Goal: Information Seeking & Learning: Find specific fact

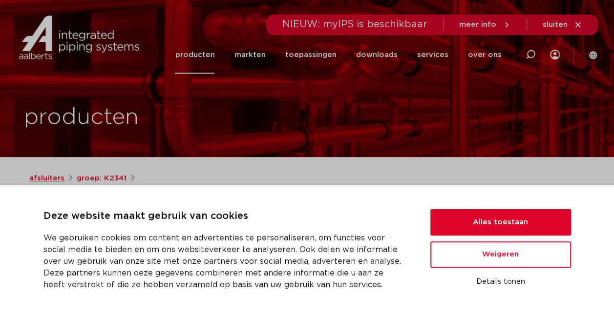
click at [47, 178] on link "afsluiters" at bounding box center [46, 179] width 35 height 12
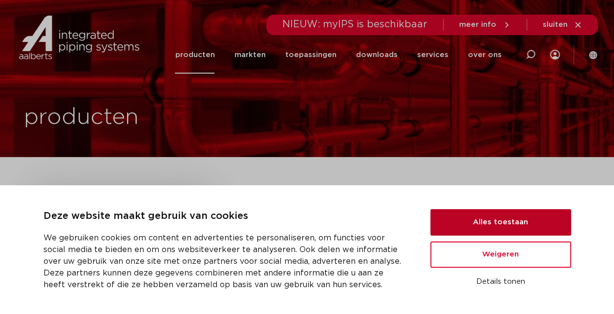
click at [485, 226] on button "Alles toestaan" at bounding box center [500, 222] width 141 height 26
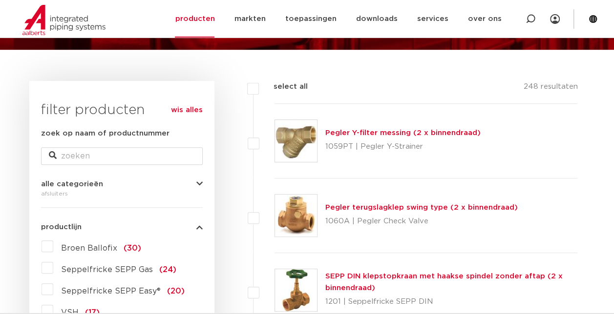
scroll to position [107, 0]
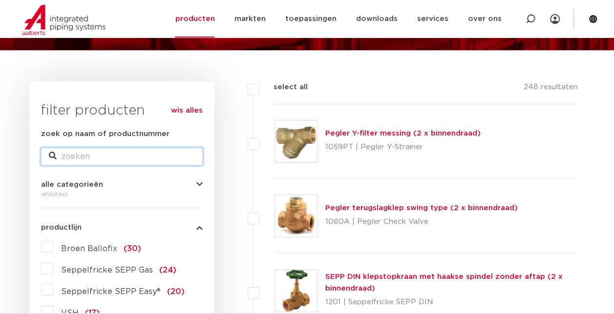
click at [81, 155] on input "zoek op naam of productnummer" at bounding box center [122, 157] width 162 height 18
type input "h"
type input "vsh"
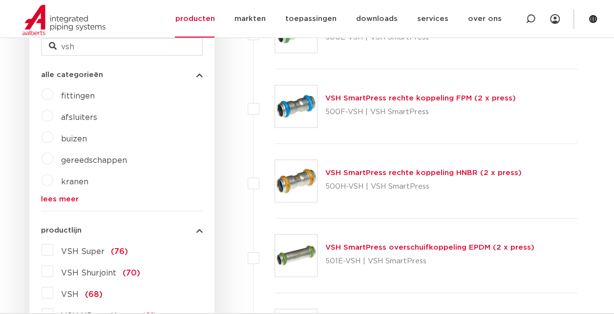
scroll to position [322, 0]
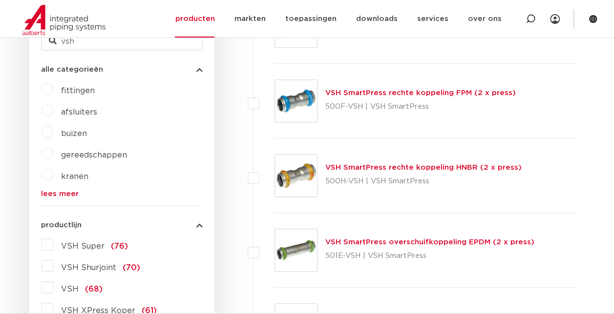
click at [53, 109] on label "afsluiters" at bounding box center [75, 111] width 44 height 16
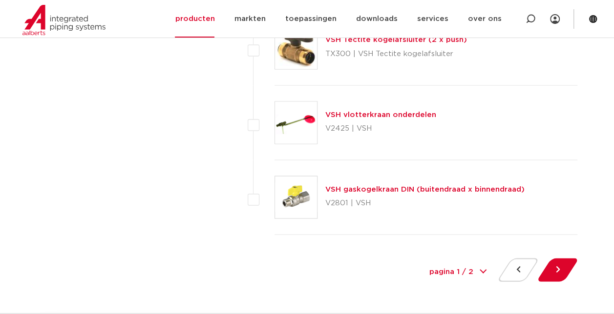
scroll to position [4558, 0]
click at [478, 261] on select "pagina 1 / 2 1 2" at bounding box center [457, 272] width 73 height 22
select select "2"
click at [421, 261] on select "pagina 1 / 2 1 2" at bounding box center [457, 272] width 73 height 22
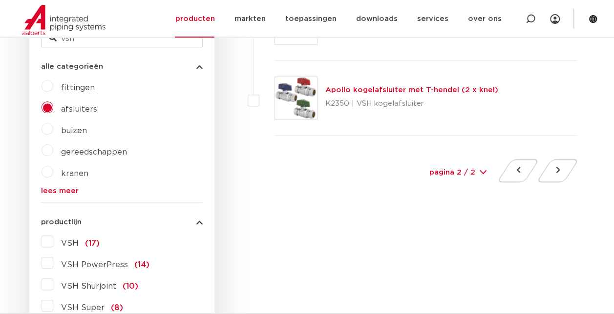
scroll to position [330, 0]
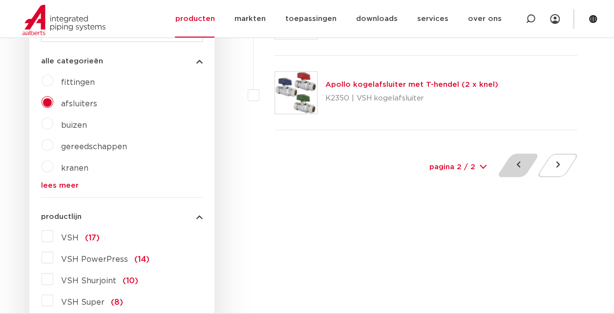
click at [518, 170] on button at bounding box center [518, 165] width 28 height 23
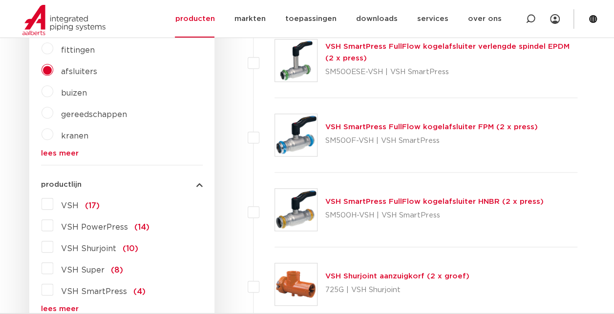
scroll to position [380, 0]
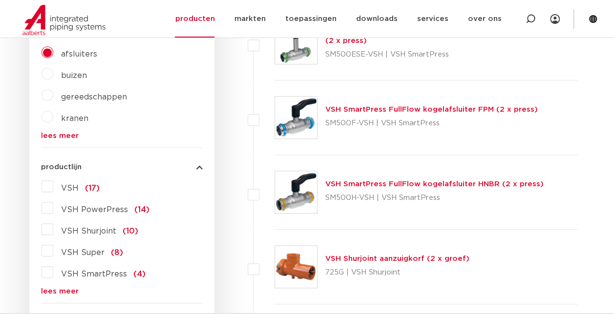
click at [64, 136] on link "lees meer" at bounding box center [122, 135] width 162 height 7
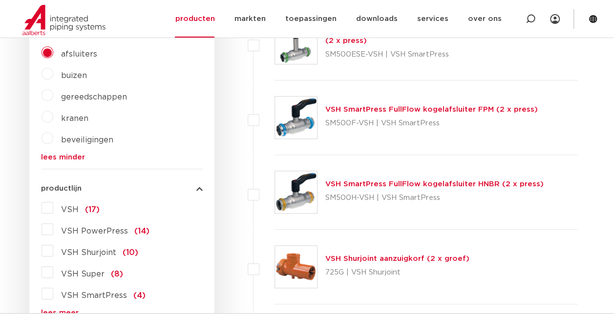
click at [53, 139] on label "beveiligingen" at bounding box center [83, 138] width 60 height 16
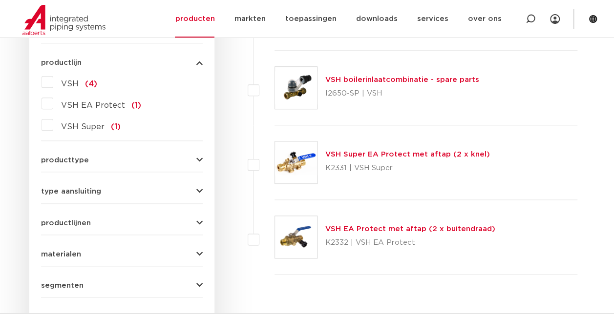
scroll to position [485, 0]
click at [95, 189] on span "type aansluiting" at bounding box center [71, 190] width 60 height 7
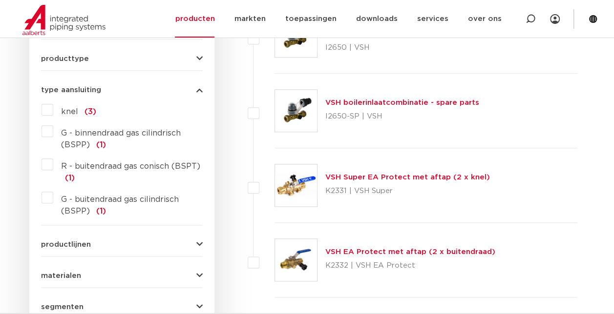
scroll to position [462, 0]
click at [371, 248] on link "VSH EA Protect met aftap (2 x buitendraad)" at bounding box center [410, 251] width 170 height 7
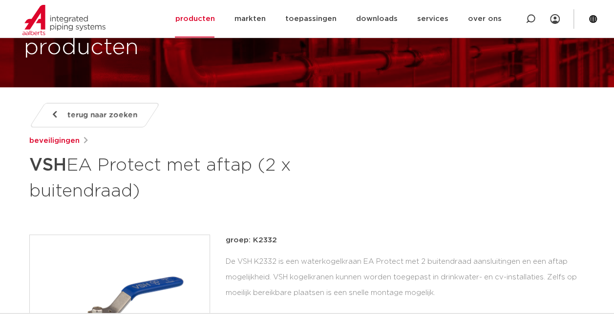
scroll to position [50, 0]
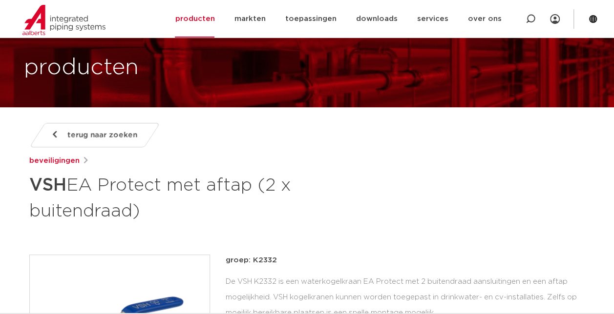
click at [83, 133] on span "terug naar zoeken" at bounding box center [102, 135] width 70 height 16
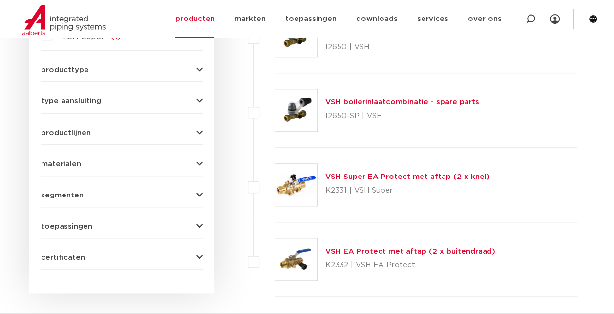
click at [360, 179] on link "VSH Super EA Protect met aftap (2 x knel)" at bounding box center [407, 176] width 165 height 7
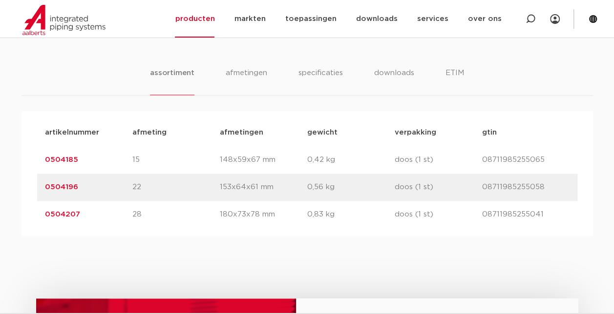
scroll to position [602, 0]
click at [65, 163] on link "0504185" at bounding box center [61, 159] width 33 height 7
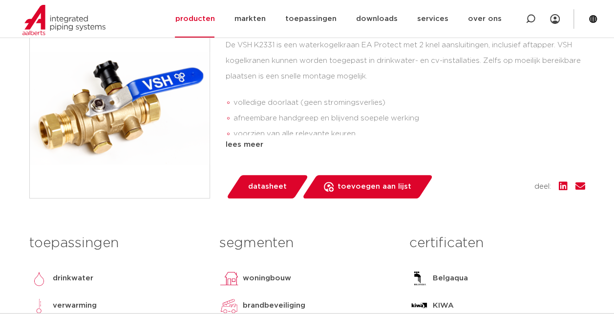
scroll to position [288, 0]
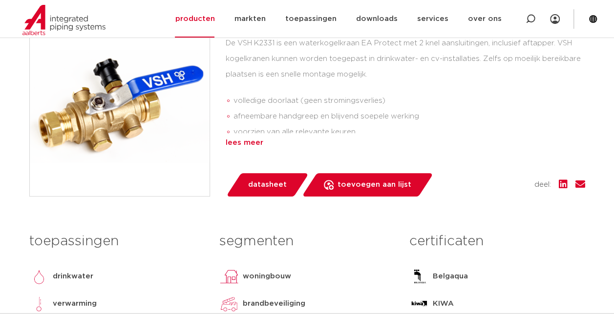
click at [249, 143] on div "lees meer" at bounding box center [405, 143] width 359 height 12
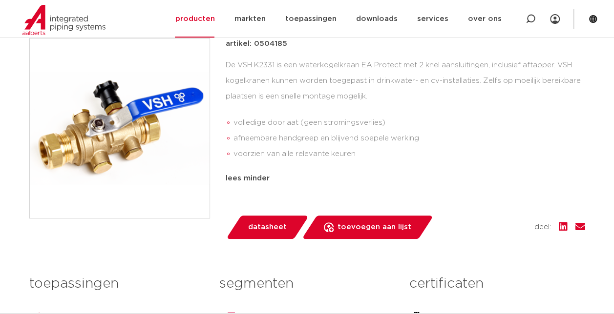
scroll to position [268, 0]
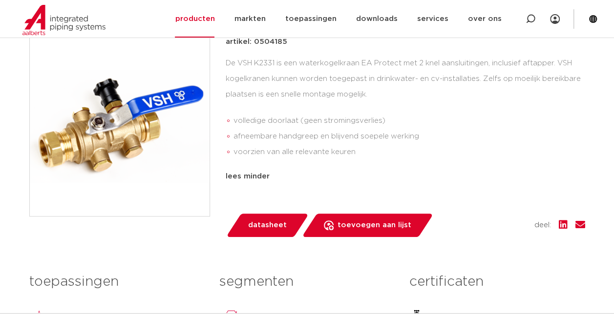
drag, startPoint x: 252, startPoint y: 44, endPoint x: 283, endPoint y: 45, distance: 30.8
click at [283, 45] on p "artikel: 0504185" at bounding box center [257, 42] width 62 height 12
copy p "0504185"
